Goal: Information Seeking & Learning: Learn about a topic

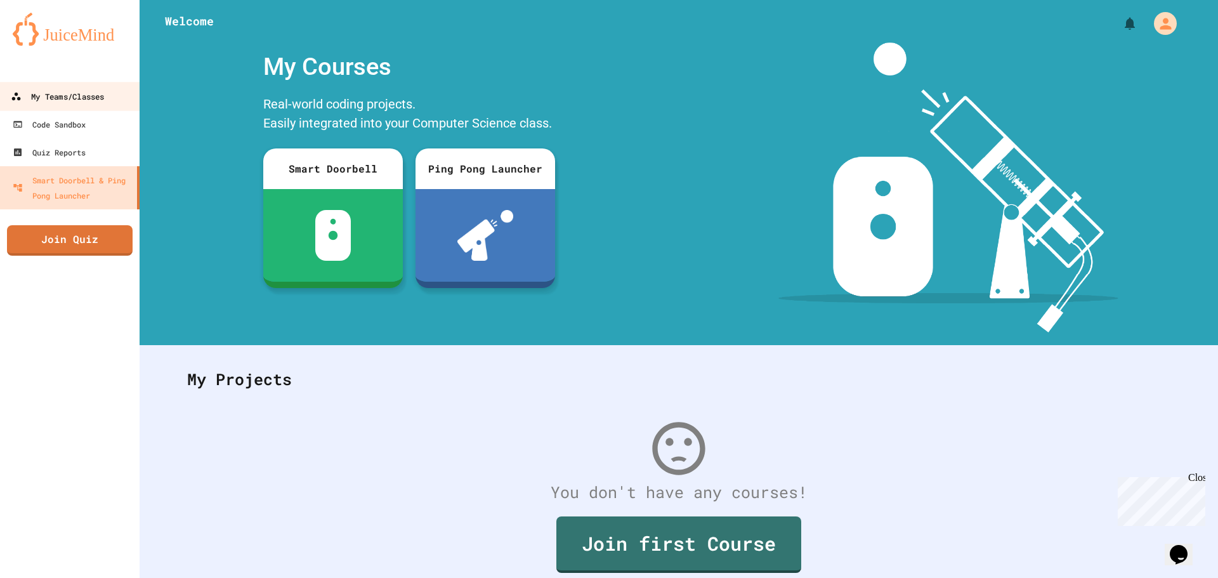
click at [96, 102] on div "My Teams/Classes" at bounding box center [57, 97] width 93 height 16
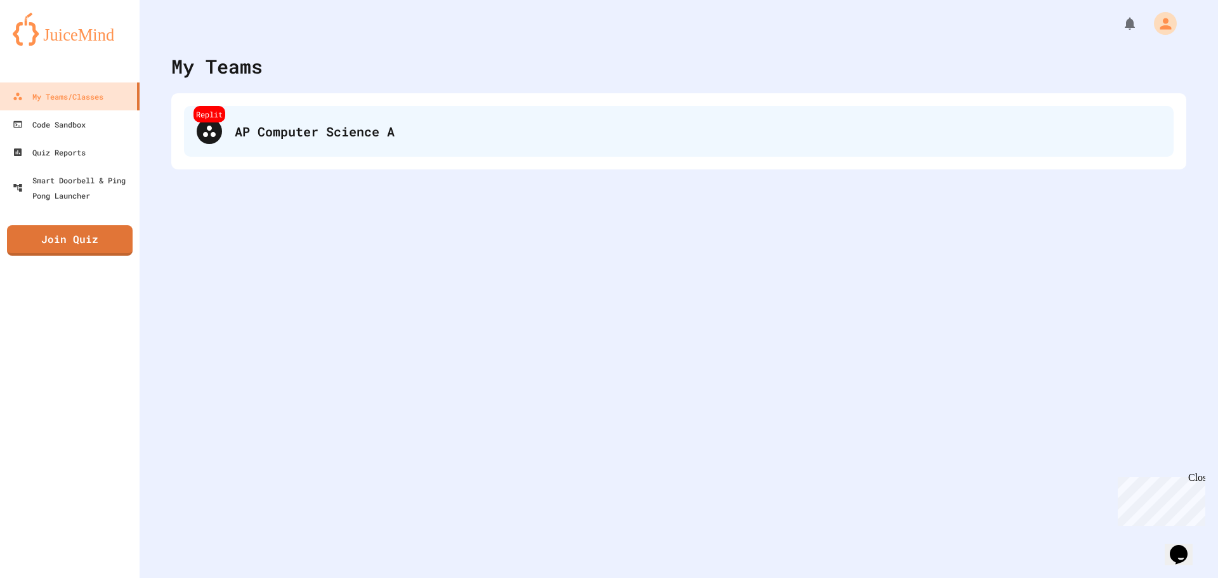
click at [300, 155] on div "Replit AP Computer Science A" at bounding box center [679, 131] width 990 height 51
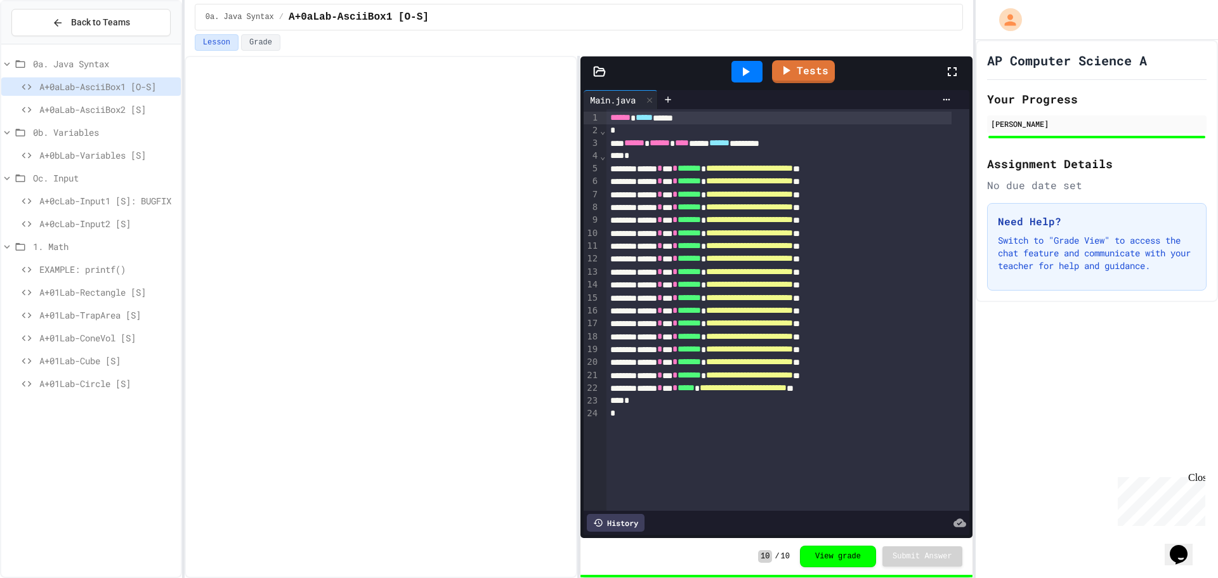
drag, startPoint x: 291, startPoint y: 77, endPoint x: 714, endPoint y: 3, distance: 429.0
click at [664, 35] on div "Lesson Grade" at bounding box center [579, 42] width 768 height 16
click at [128, 197] on span "A+0cLab-Input1 [S]: BUGFIX" at bounding box center [107, 200] width 136 height 13
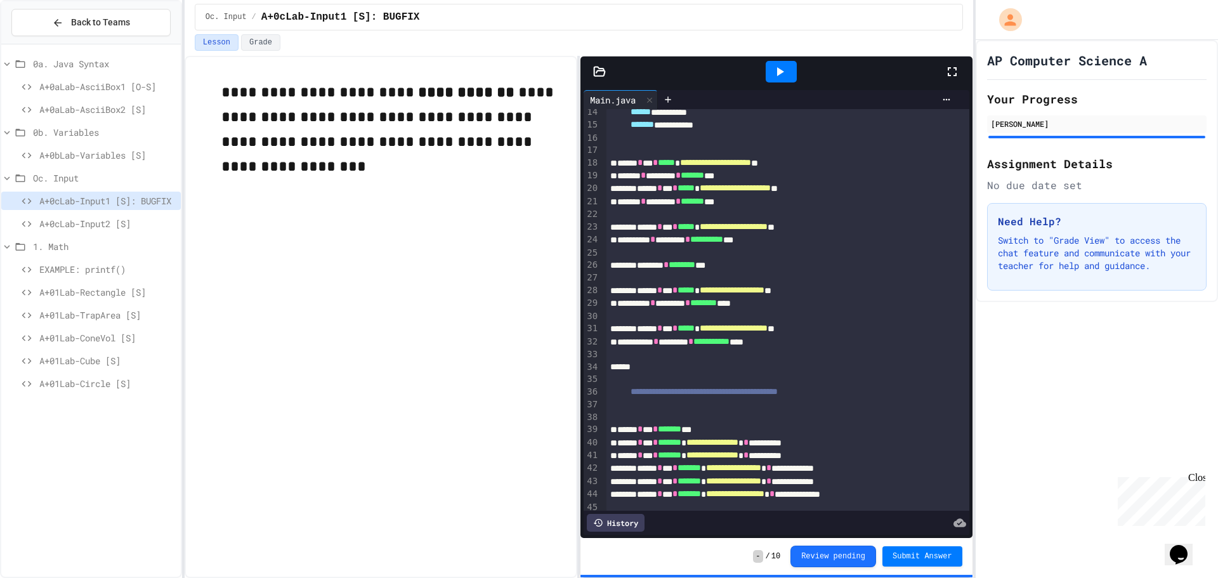
scroll to position [190, 0]
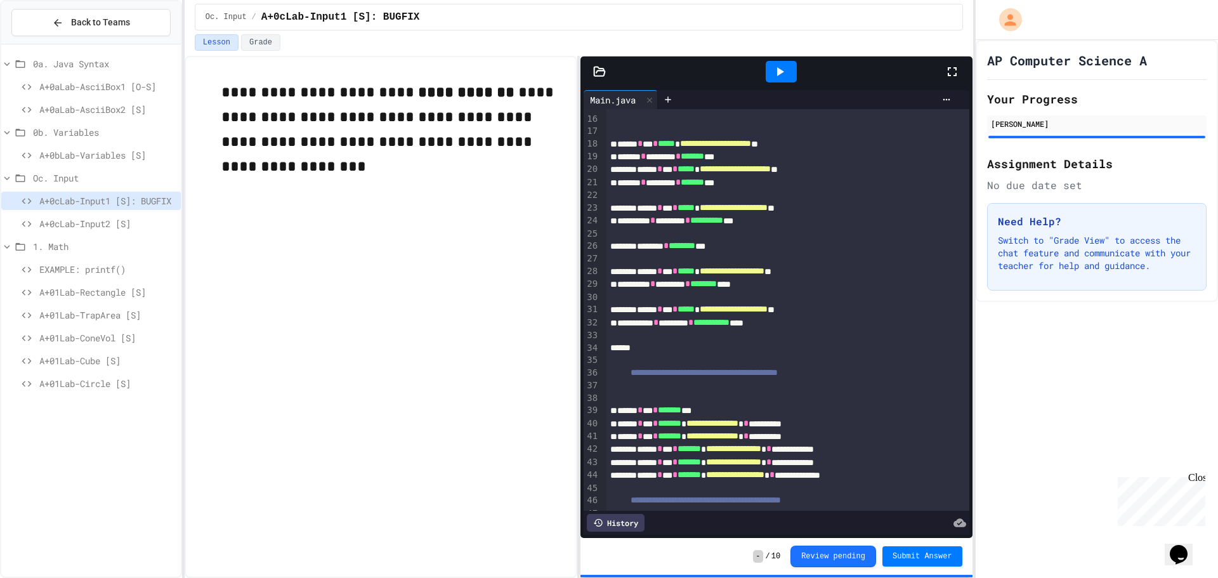
click at [74, 223] on span "A+0cLab-Input2 [S]" at bounding box center [107, 223] width 136 height 13
